Goal: Task Accomplishment & Management: Manage account settings

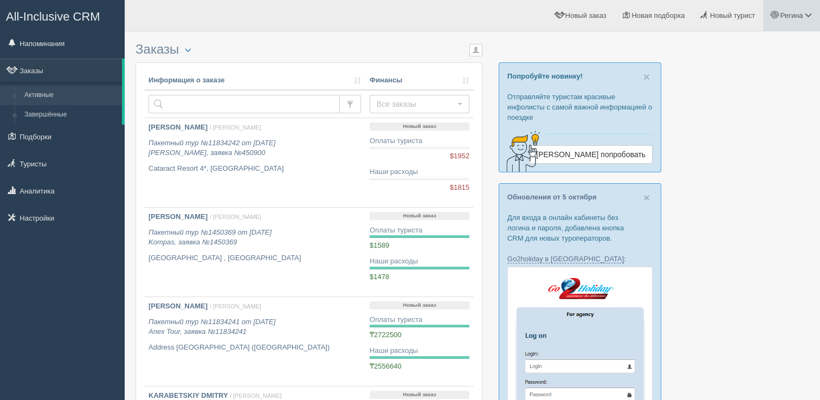
click at [795, 19] on span "Регина" at bounding box center [791, 15] width 23 height 8
click at [756, 57] on link "Мой профиль" at bounding box center [760, 48] width 118 height 23
